Goal: Transaction & Acquisition: Purchase product/service

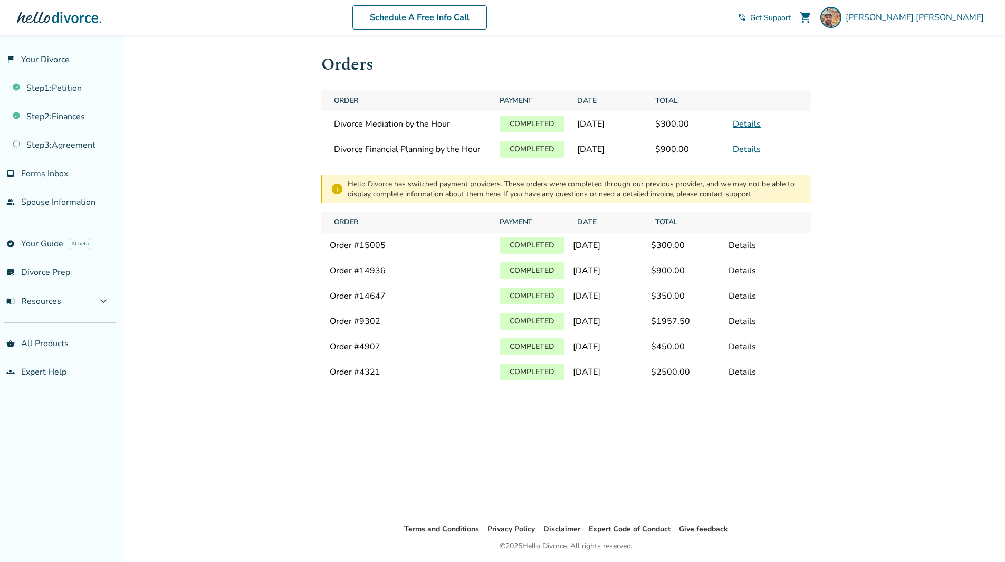
click at [791, 20] on span "Get Support" at bounding box center [770, 18] width 41 height 10
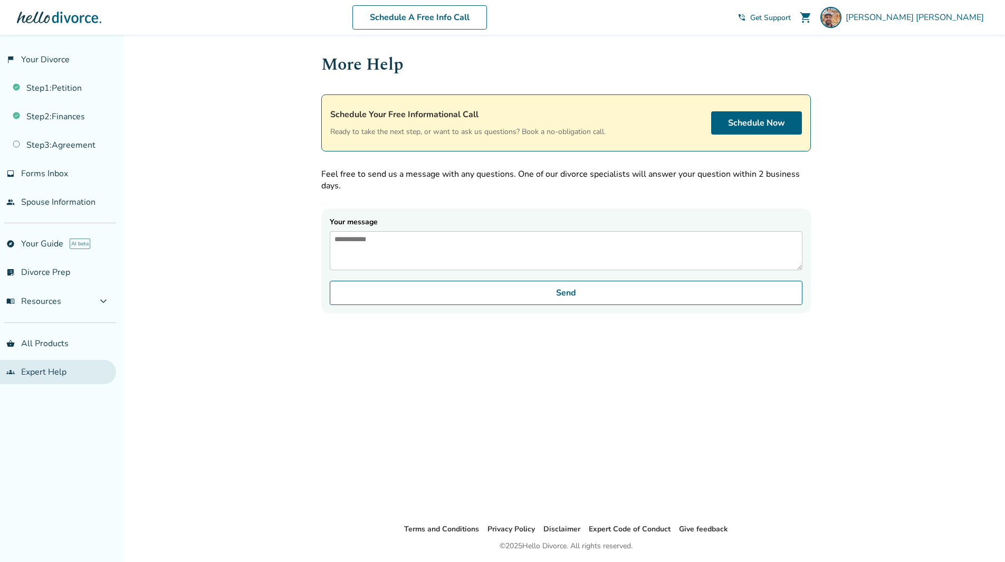
click at [44, 374] on link "groups Expert Help" at bounding box center [58, 372] width 116 height 24
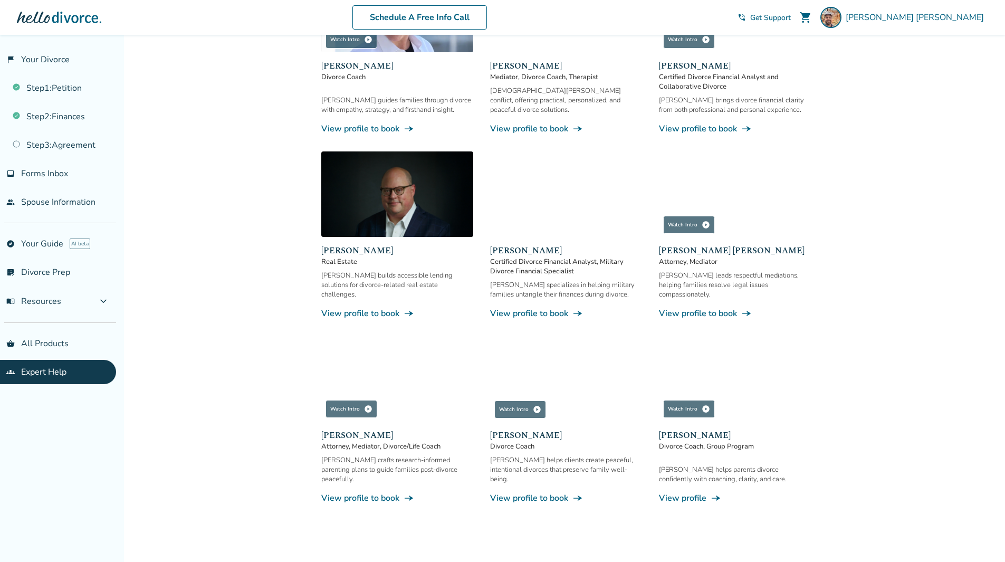
scroll to position [633, 0]
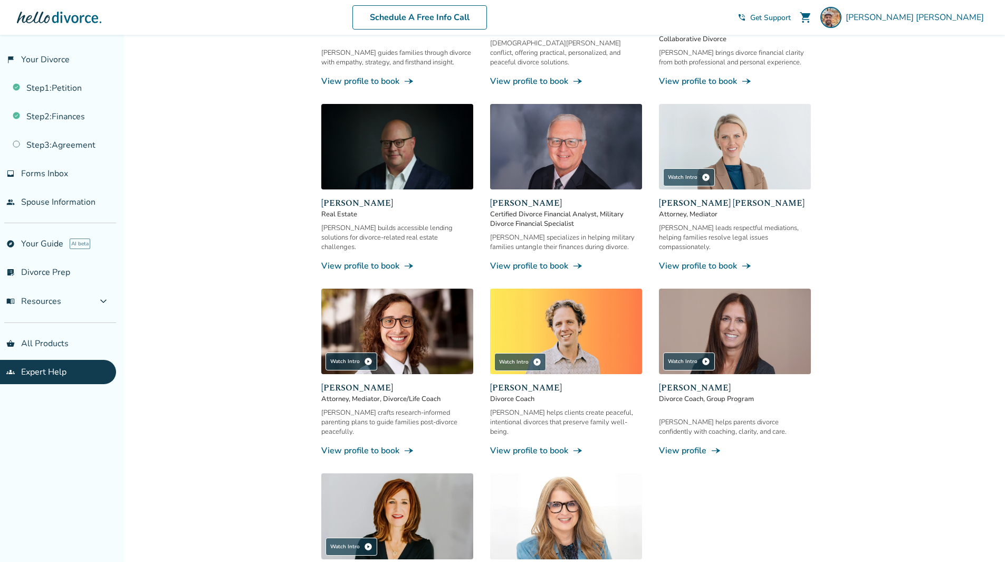
click at [745, 169] on img at bounding box center [735, 146] width 152 height 85
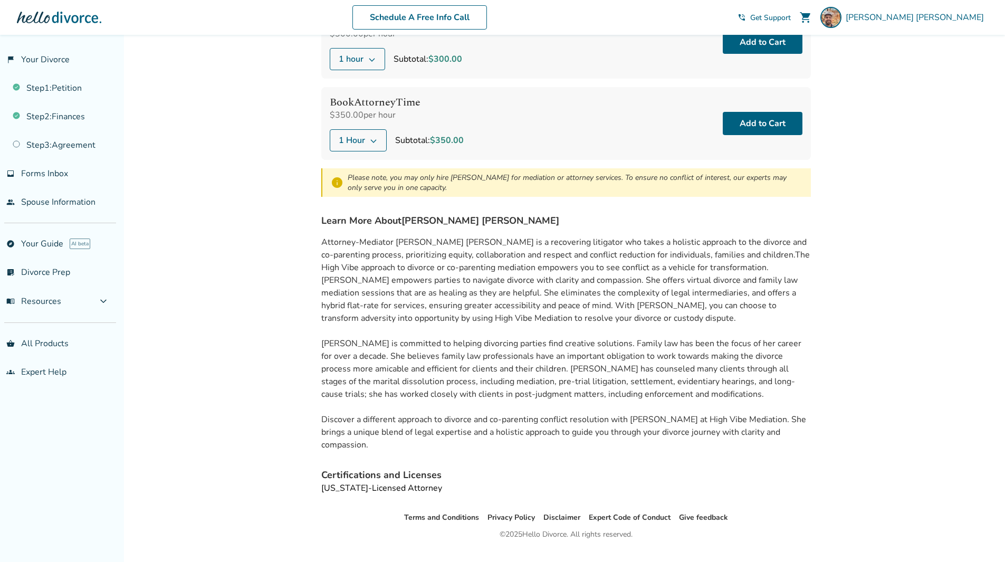
scroll to position [166, 0]
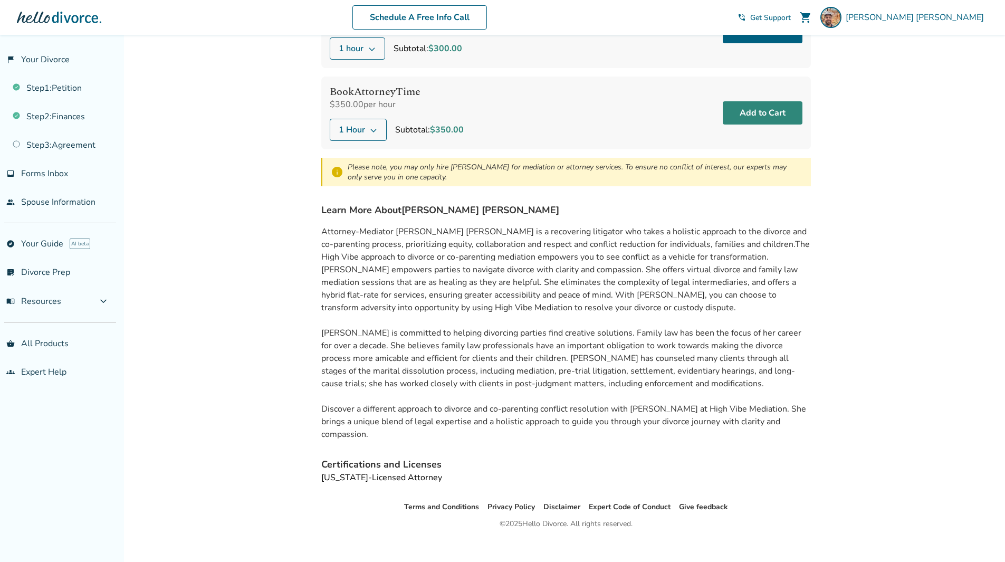
click at [751, 113] on button "Add to Cart" at bounding box center [763, 112] width 80 height 23
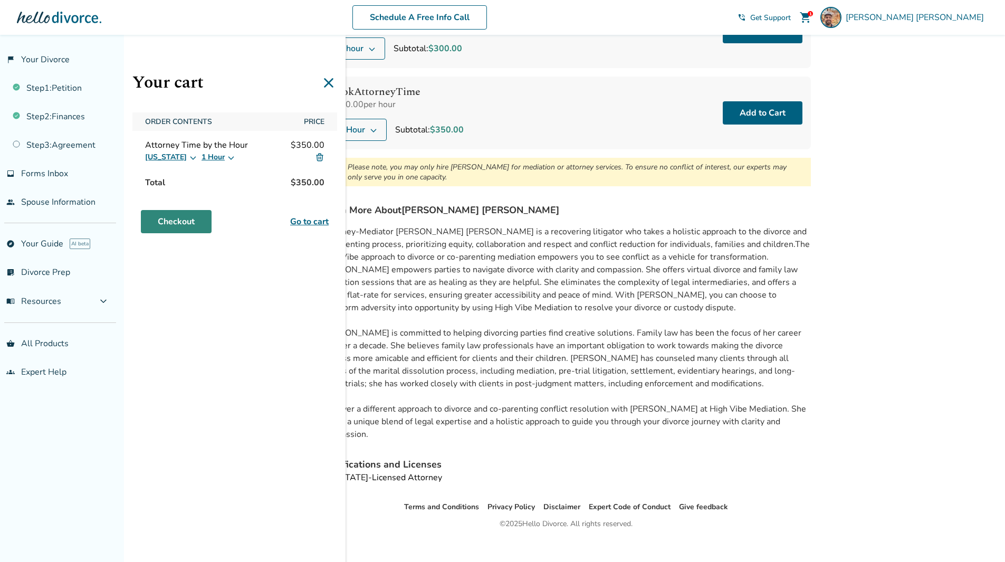
click at [195, 224] on link "Checkout" at bounding box center [176, 221] width 71 height 23
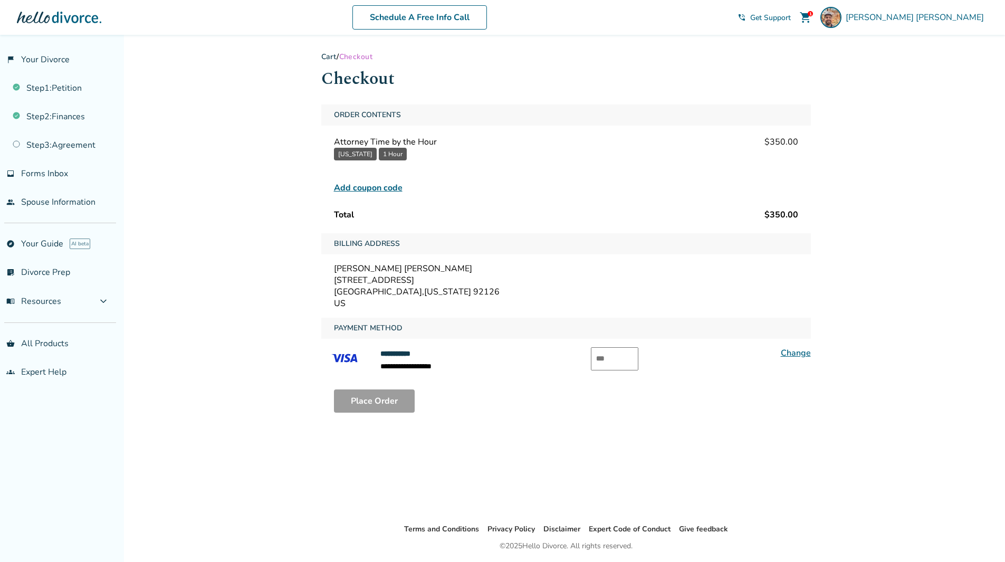
click at [611, 359] on input "text" at bounding box center [614, 358] width 47 height 23
type input "***"
click at [379, 400] on button "Place Order" at bounding box center [374, 400] width 81 height 23
